Goal: Transaction & Acquisition: Purchase product/service

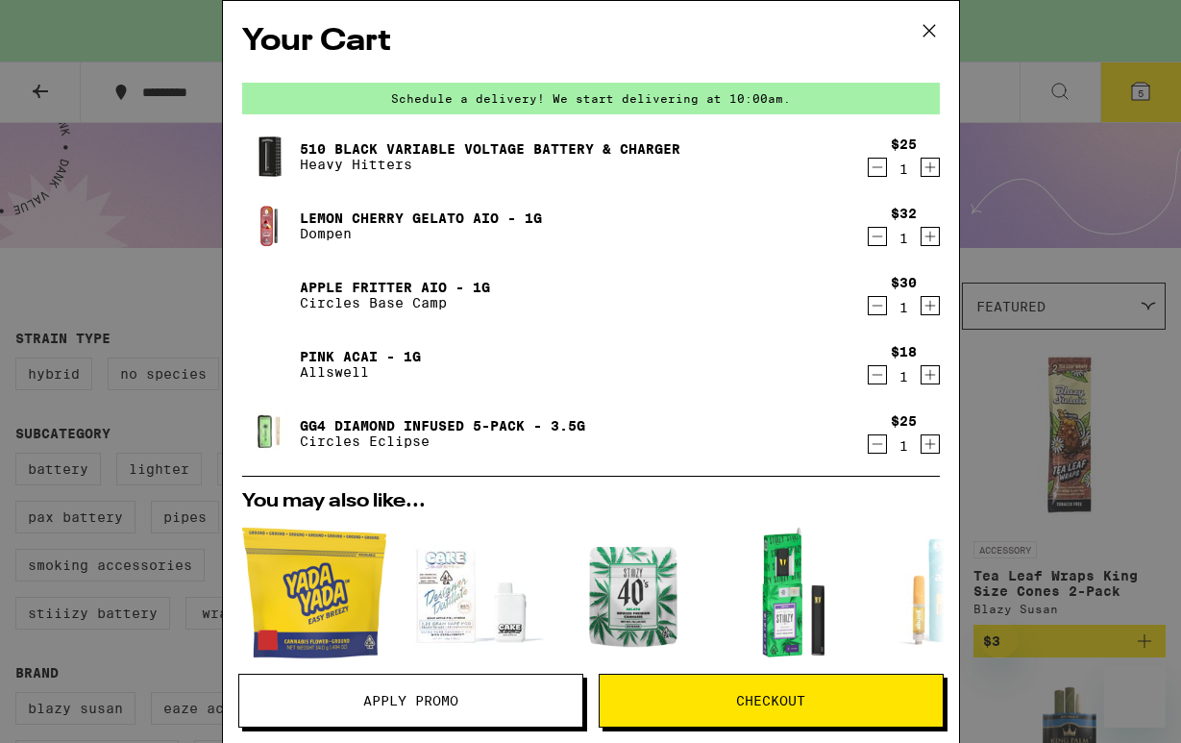
scroll to position [2658, 0]
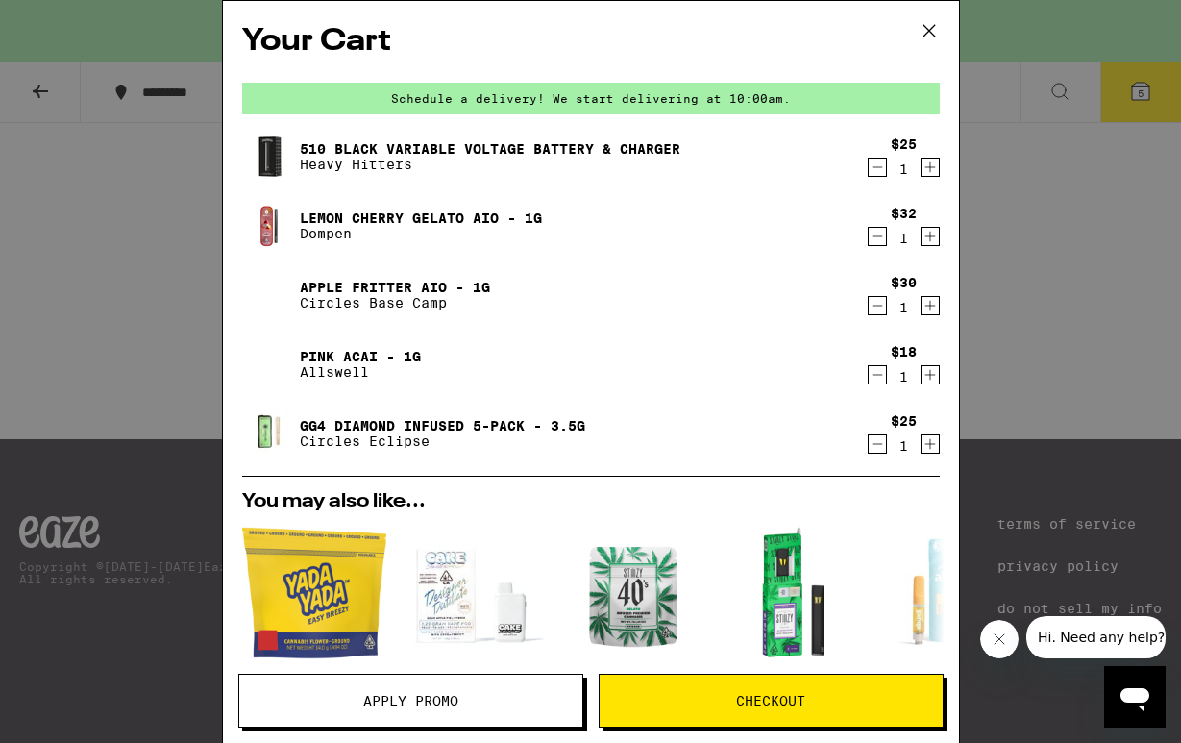
click at [103, 225] on div "Your Cart Schedule a delivery! We start delivering at 10:00am. 510 Black Variab…" at bounding box center [590, 371] width 1181 height 743
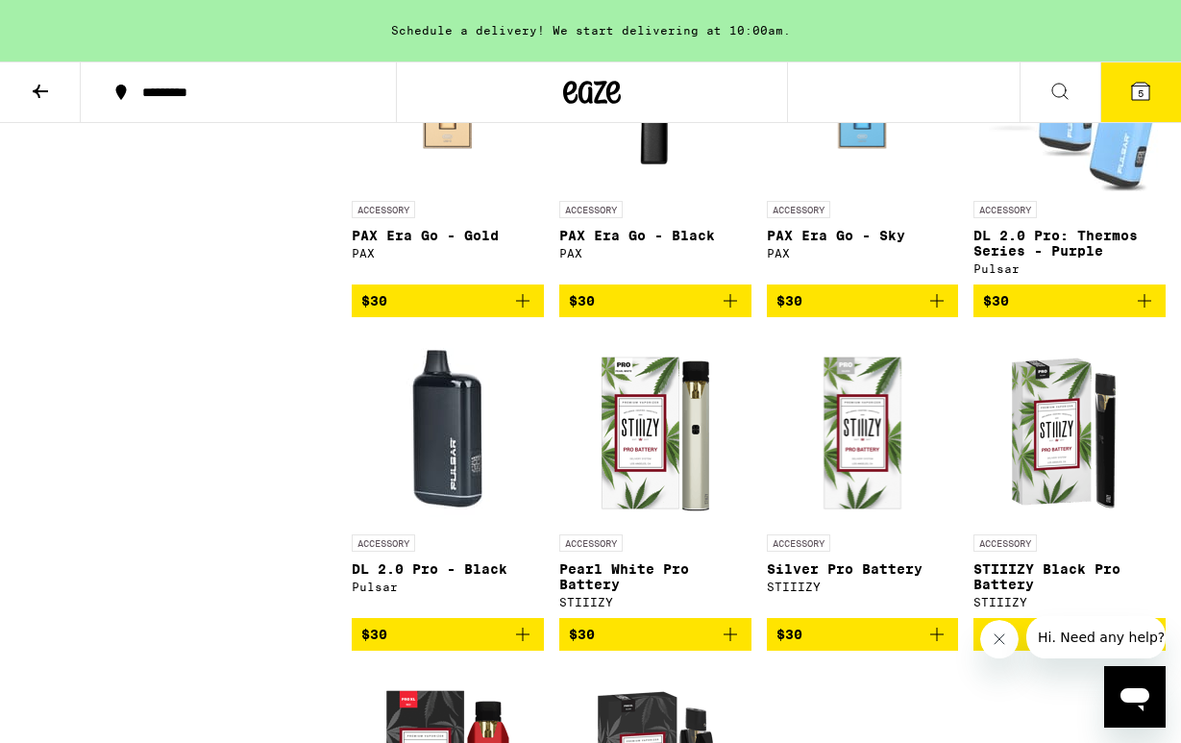
scroll to position [1991, 0]
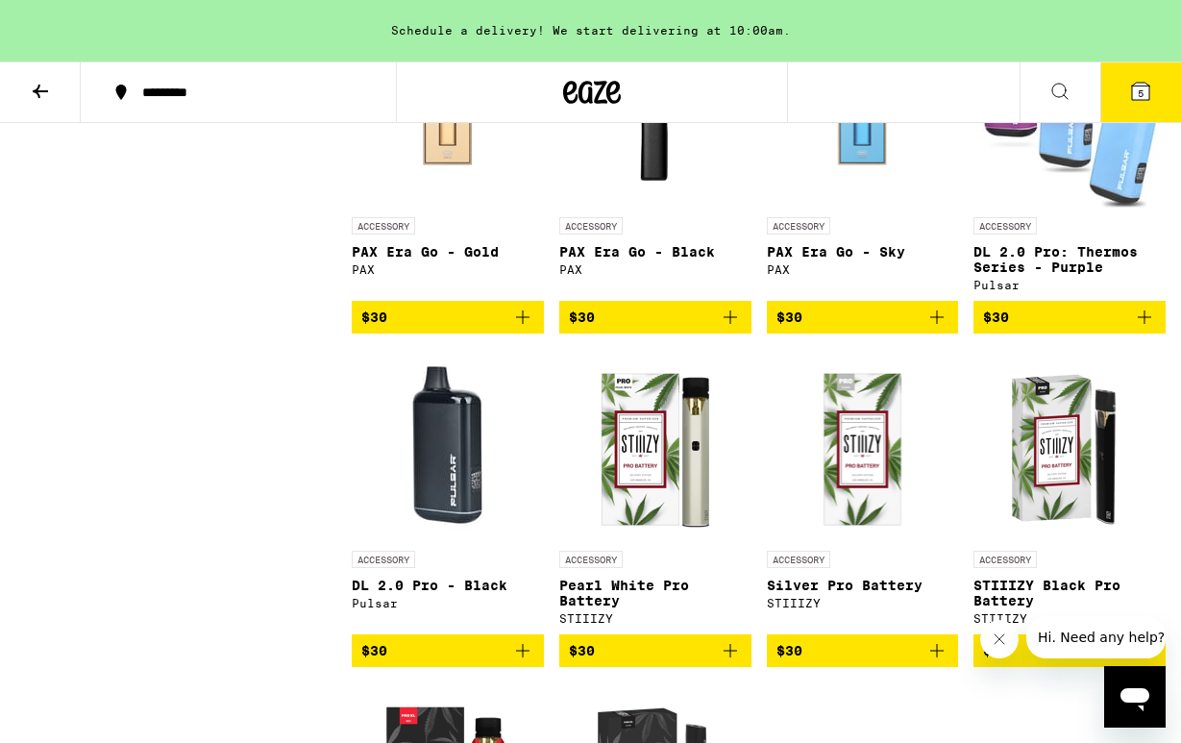
click at [42, 114] on button at bounding box center [40, 92] width 81 height 61
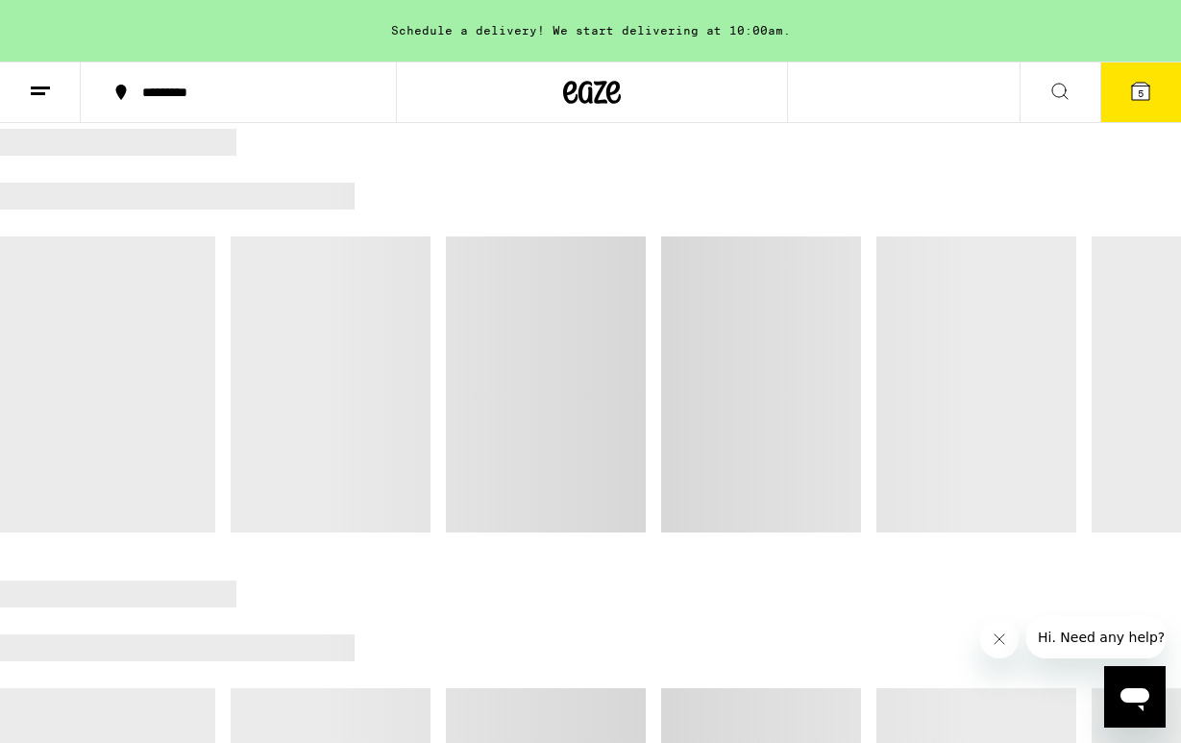
scroll to position [233, 0]
